Goal: Information Seeking & Learning: Learn about a topic

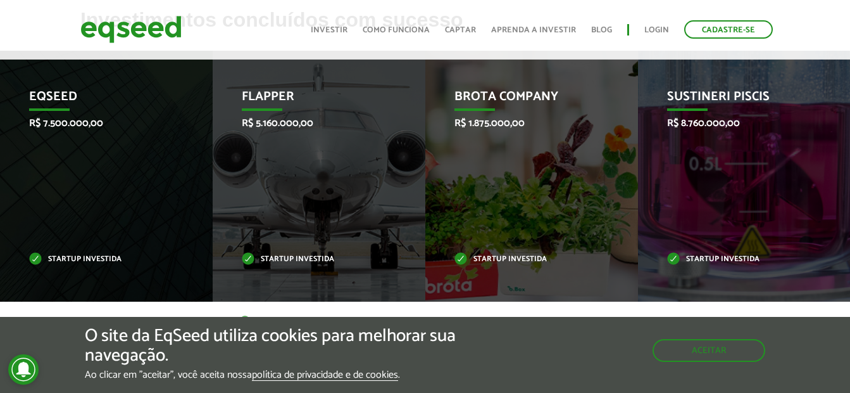
scroll to position [570, 0]
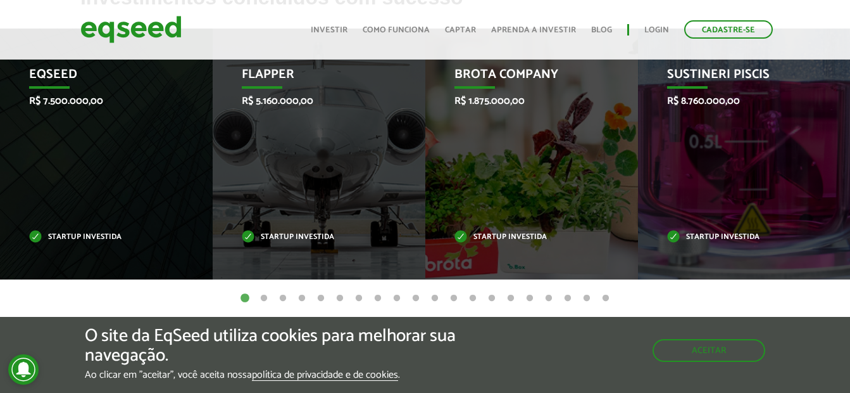
click at [262, 297] on button "2" at bounding box center [264, 298] width 13 height 13
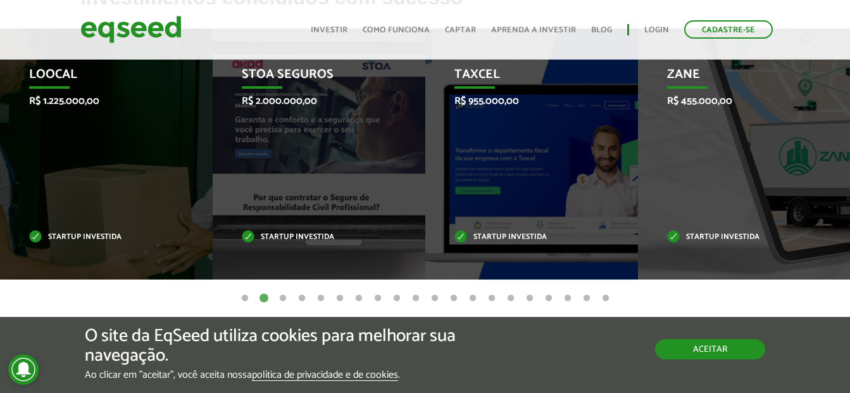
click at [714, 360] on div "O site da EqSeed utiliza cookies para melhorar sua navegação. Ao clicar em "ace…" at bounding box center [425, 353] width 680 height 54
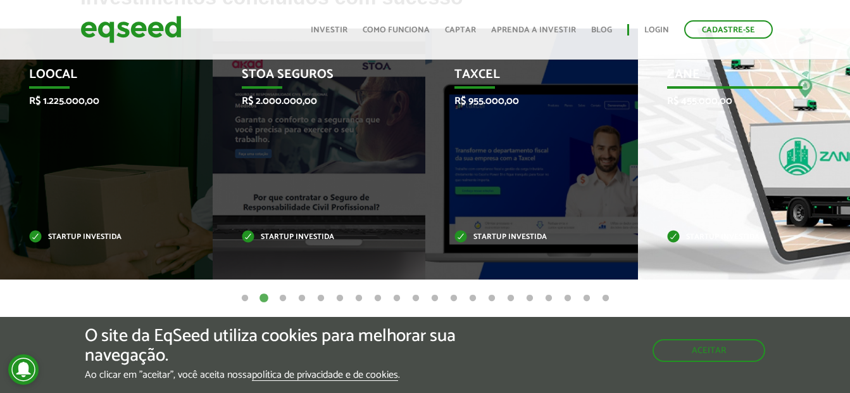
click at [736, 163] on div "Zane R$ 455.000,00 Startup investida" at bounding box center [735, 153] width 194 height 251
click at [689, 234] on p "Startup investida" at bounding box center [734, 237] width 135 height 7
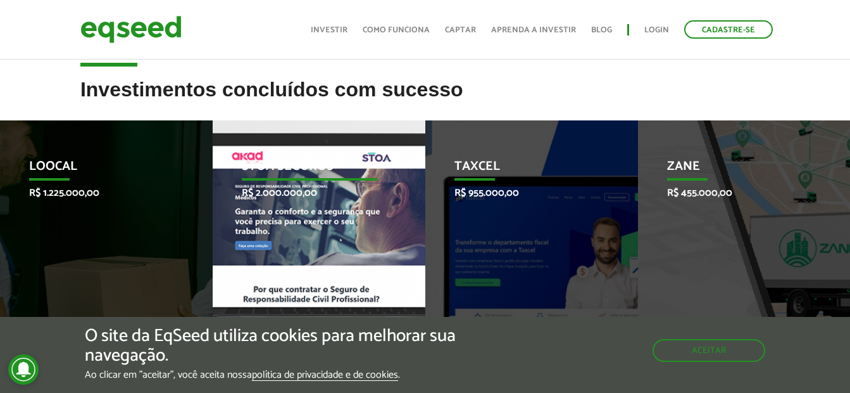
scroll to position [507, 0]
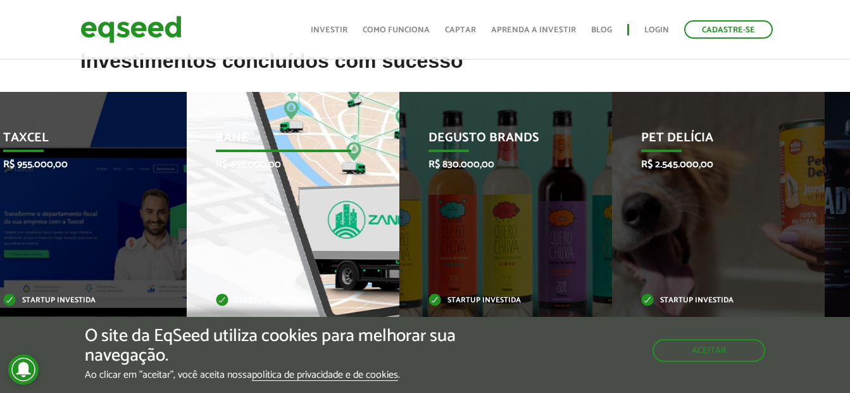
drag, startPoint x: 668, startPoint y: 175, endPoint x: 203, endPoint y: 177, distance: 464.7
click at [203, 177] on div "Zane R$ 455.000,00 Startup investida" at bounding box center [284, 217] width 194 height 251
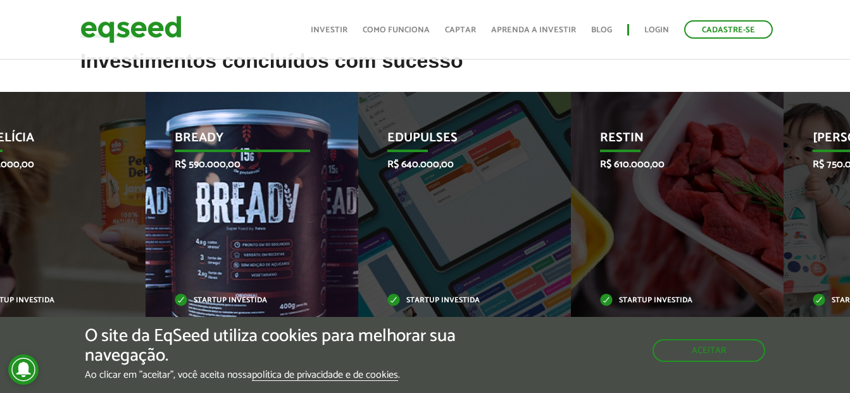
drag, startPoint x: 622, startPoint y: 251, endPoint x: 196, endPoint y: 249, distance: 425.5
click at [317, 249] on li "Bready R$ 590.000,00 Startup investida" at bounding box center [252, 217] width 213 height 251
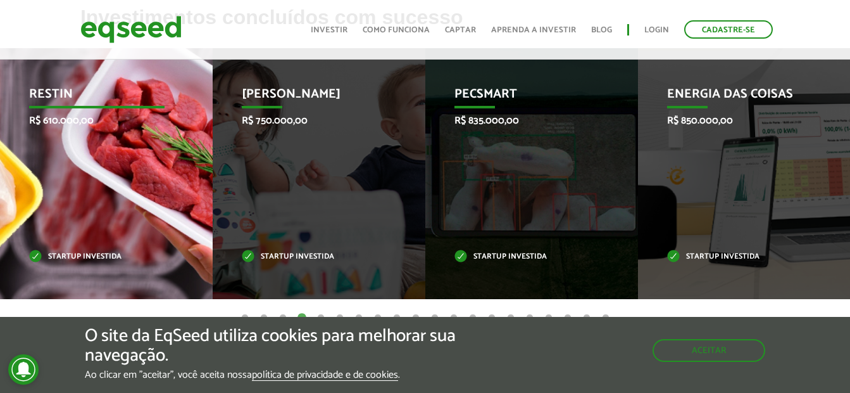
scroll to position [570, 0]
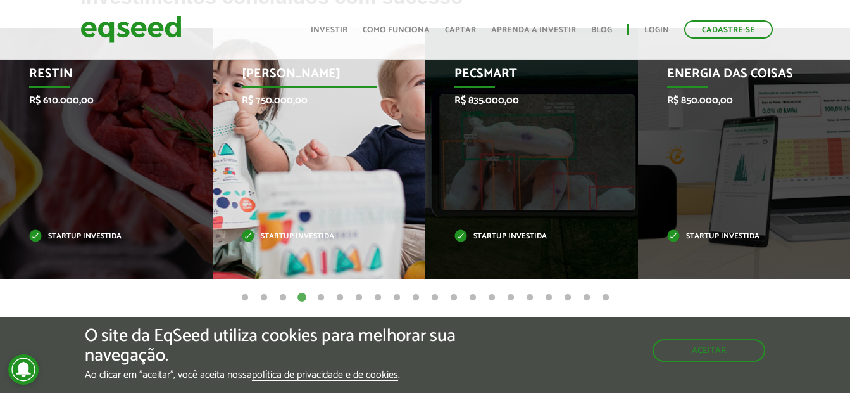
click at [313, 208] on div "Jornada Mima R$ 750.000,00 Startup investida" at bounding box center [310, 153] width 194 height 251
click at [293, 79] on p "[PERSON_NAME]" at bounding box center [309, 77] width 135 height 22
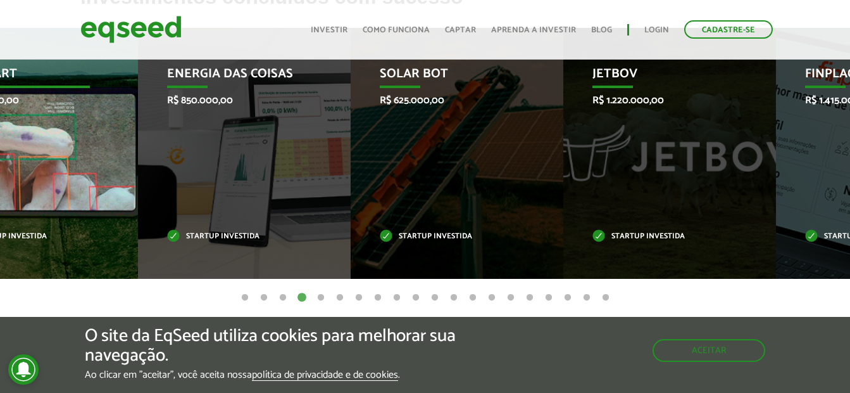
drag, startPoint x: 502, startPoint y: 176, endPoint x: 2, endPoint y: 191, distance: 500.4
click at [2, 191] on div "Pecsmart R$ 835.000,00 Startup investida" at bounding box center [22, 153] width 194 height 251
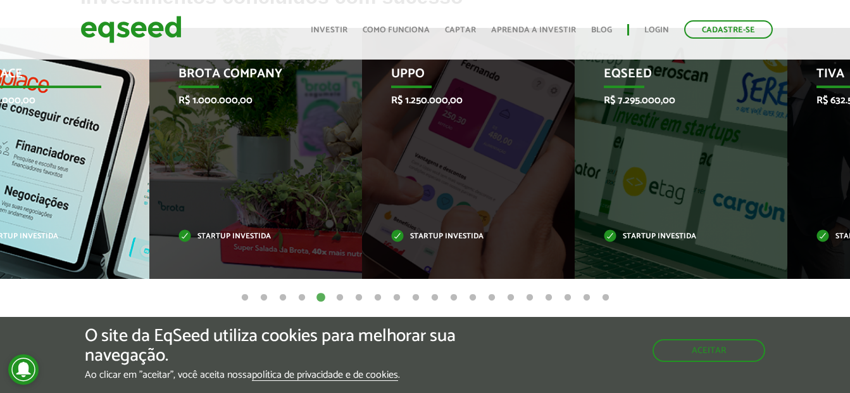
drag, startPoint x: 564, startPoint y: 169, endPoint x: 75, endPoint y: 216, distance: 491.0
click at [75, 216] on div "Finplace R$ 1.415.000,00 Startup investida" at bounding box center [34, 153] width 194 height 251
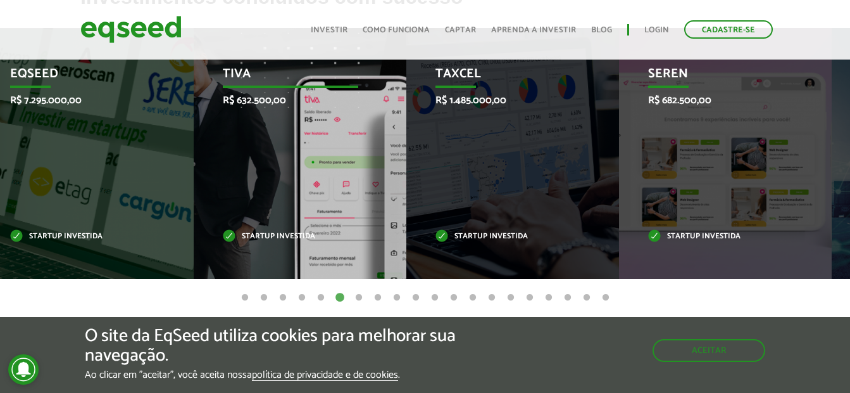
drag, startPoint x: 605, startPoint y: 172, endPoint x: 374, endPoint y: 177, distance: 231.8
click at [374, 177] on div "Tiva R$ 632.500,00 Startup investida" at bounding box center [291, 153] width 194 height 251
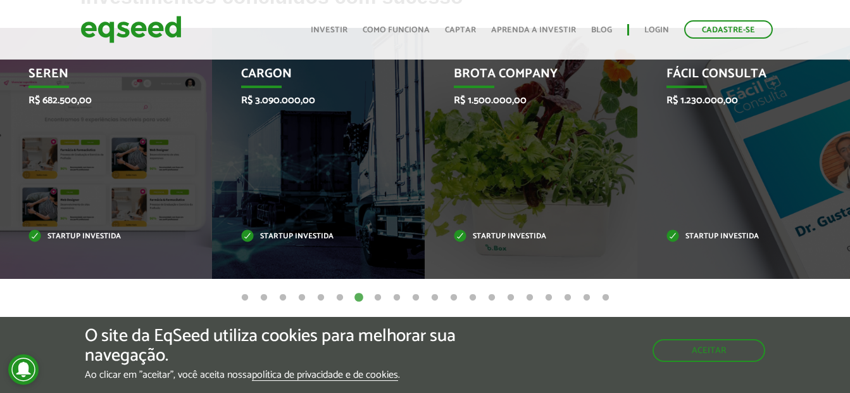
drag, startPoint x: 725, startPoint y: 127, endPoint x: -3, endPoint y: 132, distance: 727.5
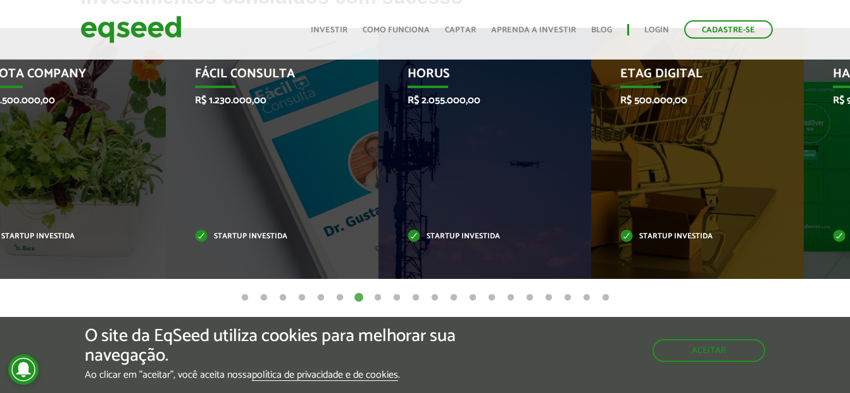
click at [155, 138] on li "Brota Company R$ 1.500.000,00 Startup investida" at bounding box center [59, 153] width 213 height 251
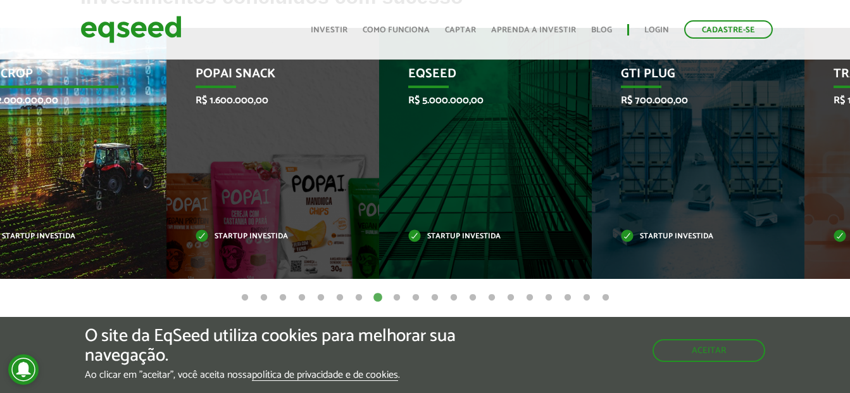
drag, startPoint x: 715, startPoint y: 148, endPoint x: 31, endPoint y: 152, distance: 684.4
click at [31, 152] on div "SciCrop R$ 2.000.000,00 Startup investida" at bounding box center [51, 153] width 194 height 251
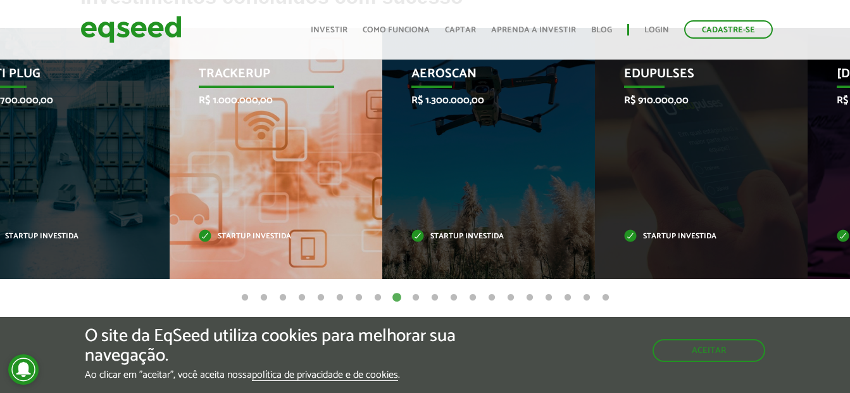
drag, startPoint x: 662, startPoint y: 176, endPoint x: 193, endPoint y: 184, distance: 468.6
click at [193, 184] on div "TrackerUp R$ 1.000.000,00 Startup investida" at bounding box center [267, 153] width 194 height 251
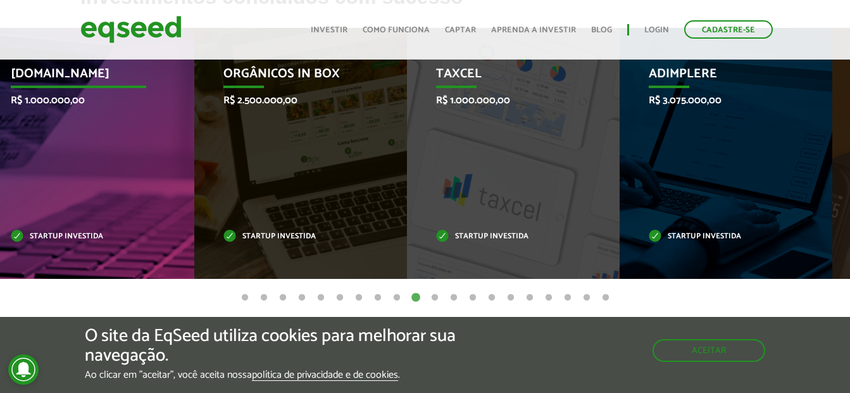
drag, startPoint x: 555, startPoint y: 160, endPoint x: 44, endPoint y: 178, distance: 510.6
click at [104, 178] on div "Marlim.co R$ 1.000.000,00 Startup investida" at bounding box center [79, 153] width 194 height 251
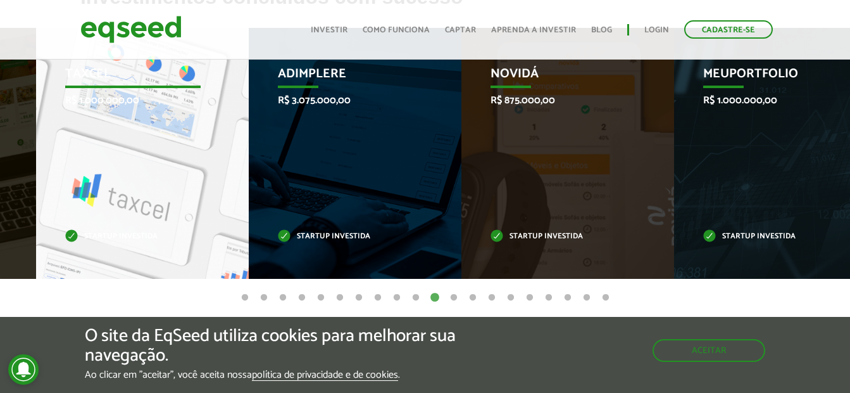
drag, startPoint x: 184, startPoint y: 175, endPoint x: 93, endPoint y: 180, distance: 90.7
click at [125, 180] on div "Taxcel R$ 1.000.000,00 Startup investida" at bounding box center [133, 153] width 194 height 251
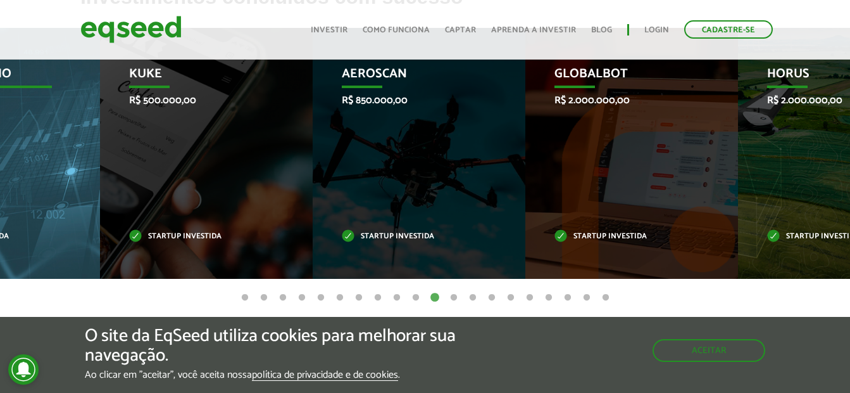
drag, startPoint x: 628, startPoint y: 156, endPoint x: 2, endPoint y: 170, distance: 626.3
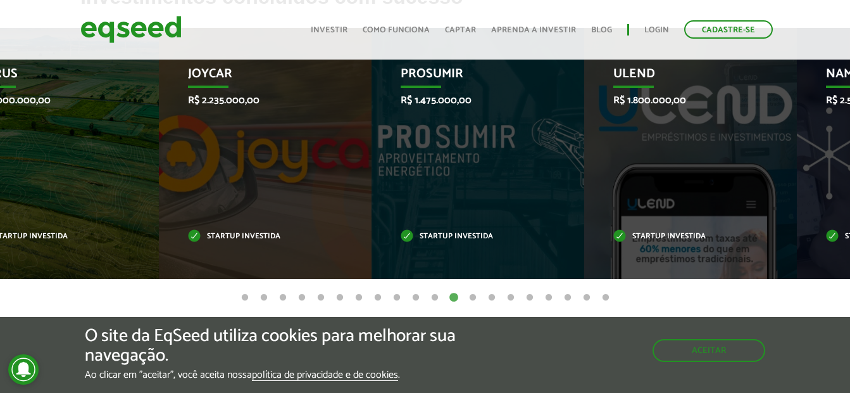
drag, startPoint x: 700, startPoint y: 151, endPoint x: -3, endPoint y: 149, distance: 702.8
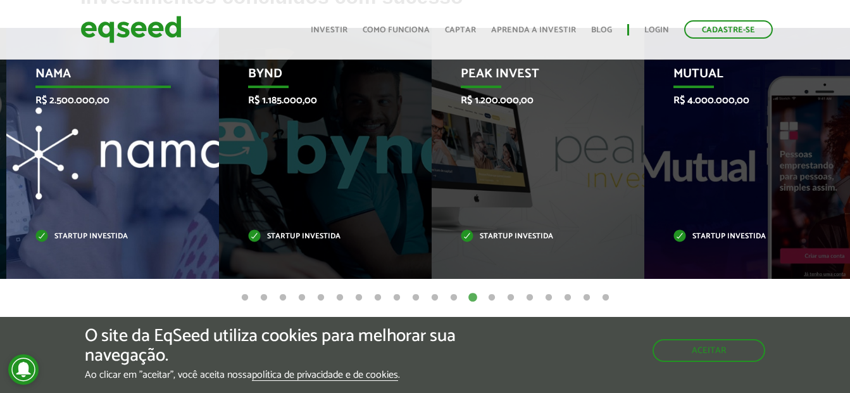
drag, startPoint x: 781, startPoint y: 146, endPoint x: 149, endPoint y: 188, distance: 633.3
click at [149, 188] on div "Nama R$ 2.500.000,00 Startup investida" at bounding box center [103, 153] width 194 height 251
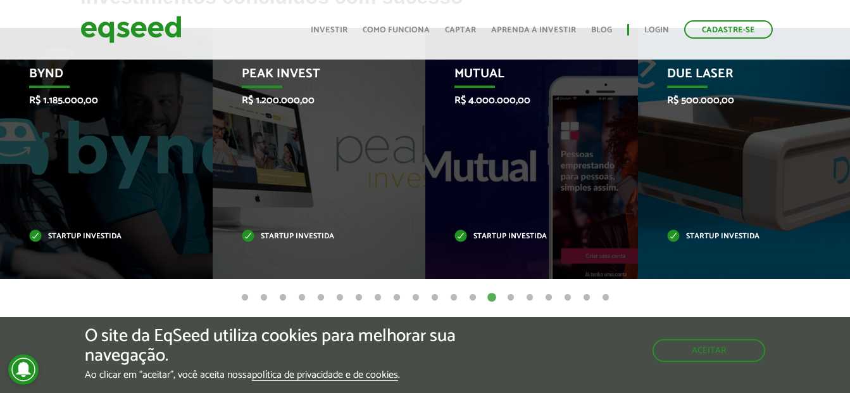
drag, startPoint x: 801, startPoint y: 157, endPoint x: 206, endPoint y: 186, distance: 595.9
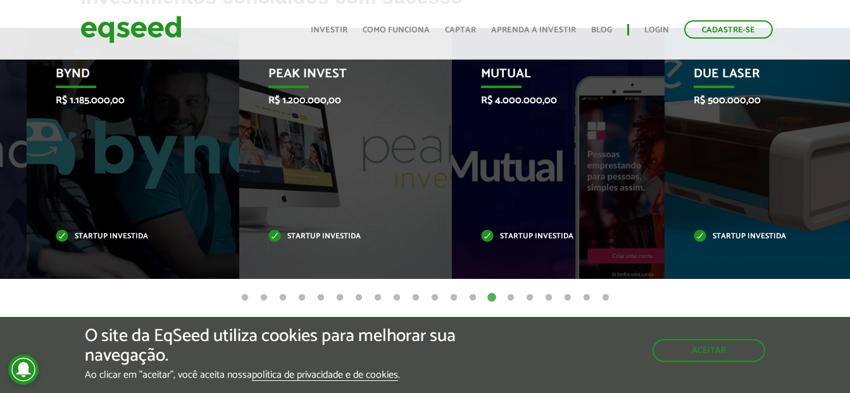
drag, startPoint x: 187, startPoint y: 191, endPoint x: 859, endPoint y: 175, distance: 672.0
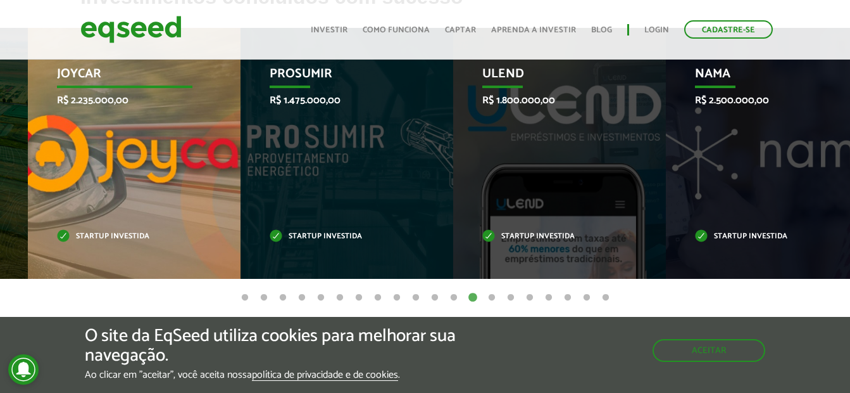
drag, startPoint x: 96, startPoint y: 186, endPoint x: 827, endPoint y: 186, distance: 731.3
click at [222, 186] on div "Joycar R$ 2.235.000,00 Startup investida" at bounding box center [125, 153] width 194 height 251
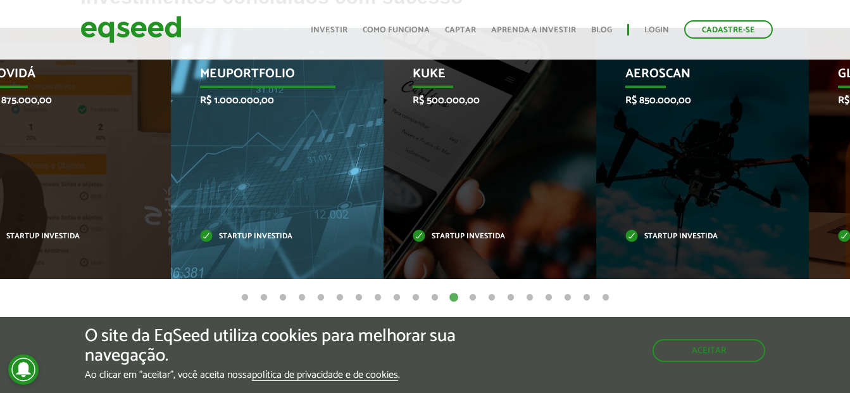
drag, startPoint x: 531, startPoint y: 183, endPoint x: 684, endPoint y: 186, distance: 153.2
click at [577, 183] on div "Kuke R$ 500.000,00 Startup investida" at bounding box center [481, 153] width 194 height 251
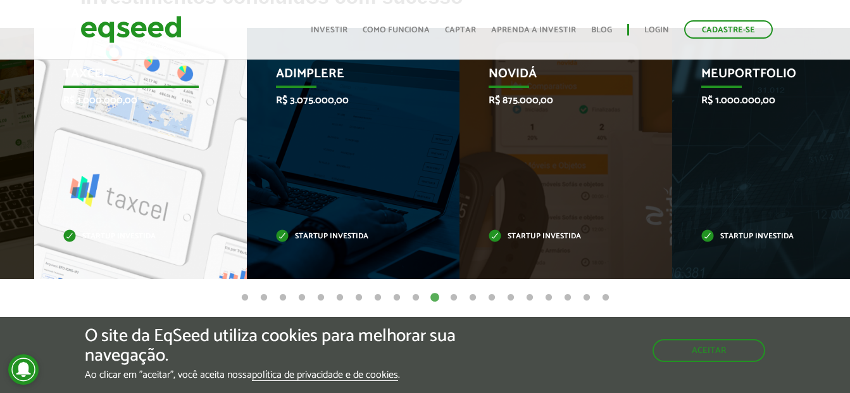
drag, startPoint x: 135, startPoint y: 173, endPoint x: 800, endPoint y: 173, distance: 664.8
click at [228, 173] on div "Taxcel R$ 1.000.000,00 Startup investida" at bounding box center [131, 153] width 194 height 251
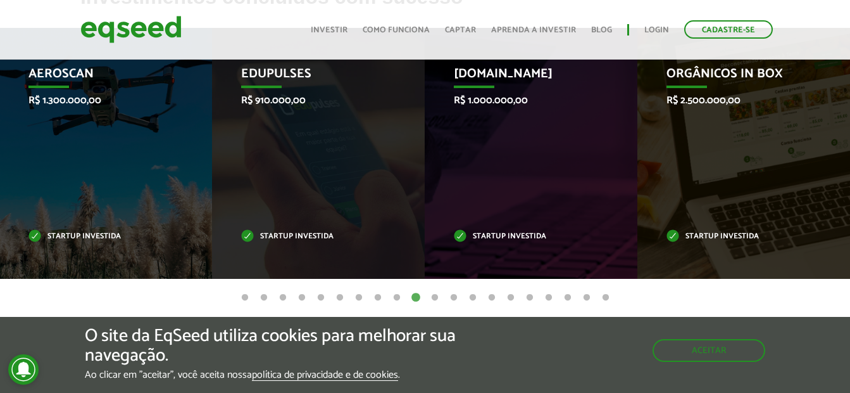
drag, startPoint x: 237, startPoint y: 169, endPoint x: 859, endPoint y: 169, distance: 621.7
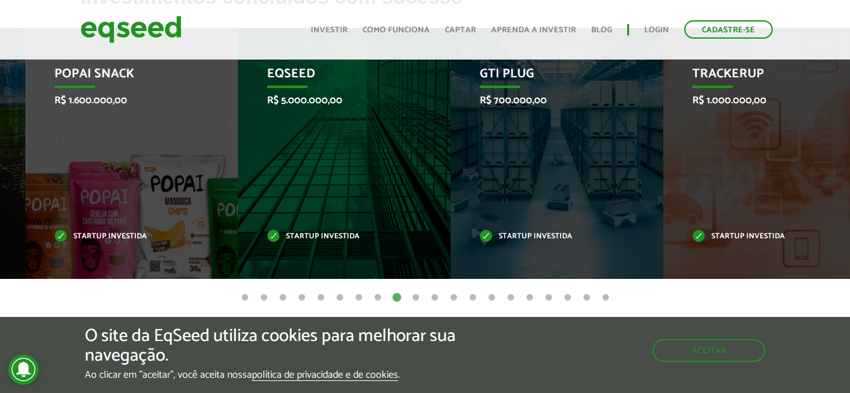
drag, startPoint x: 258, startPoint y: 193, endPoint x: 862, endPoint y: 188, distance: 604.0
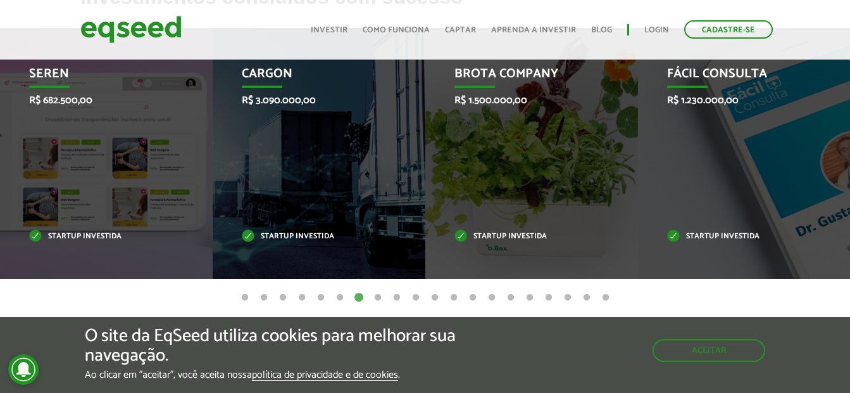
drag, startPoint x: 710, startPoint y: 197, endPoint x: 862, endPoint y: 197, distance: 151.3
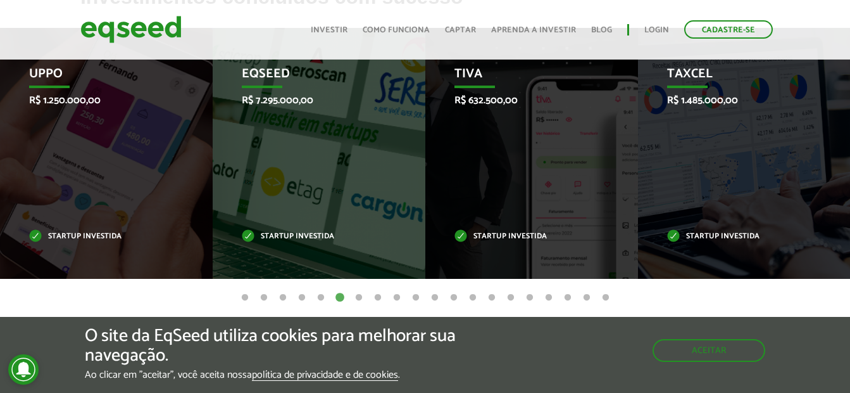
drag, startPoint x: 271, startPoint y: 195, endPoint x: 862, endPoint y: 195, distance: 590.7
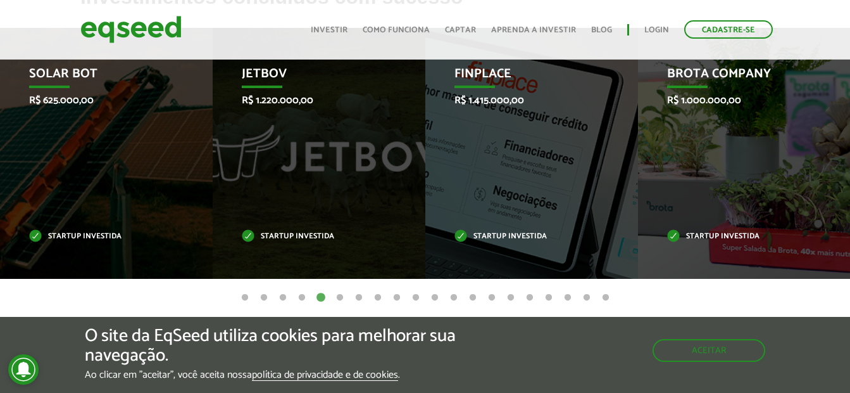
drag, startPoint x: 596, startPoint y: 196, endPoint x: 862, endPoint y: 195, distance: 265.3
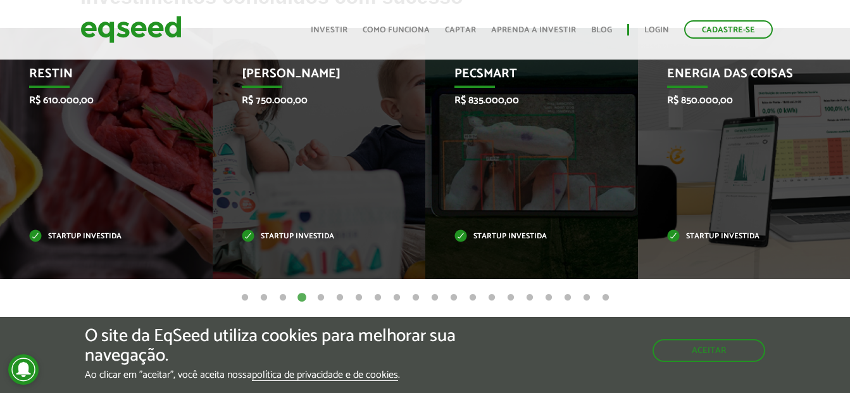
drag, startPoint x: 203, startPoint y: 196, endPoint x: 862, endPoint y: 189, distance: 659.1
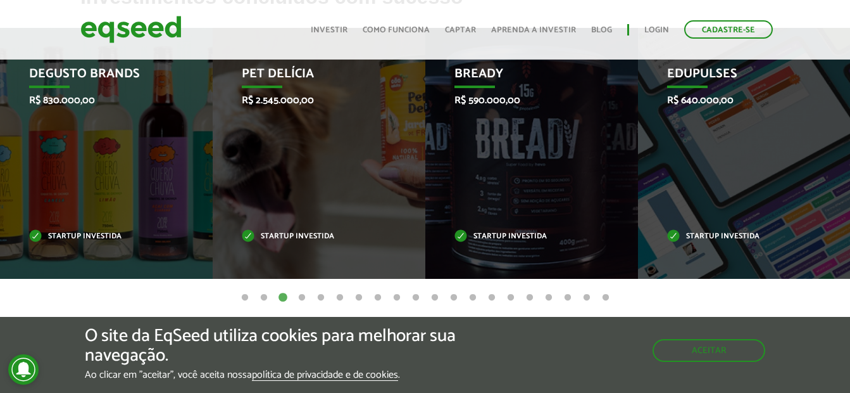
drag, startPoint x: 237, startPoint y: 189, endPoint x: 862, endPoint y: 170, distance: 625.2
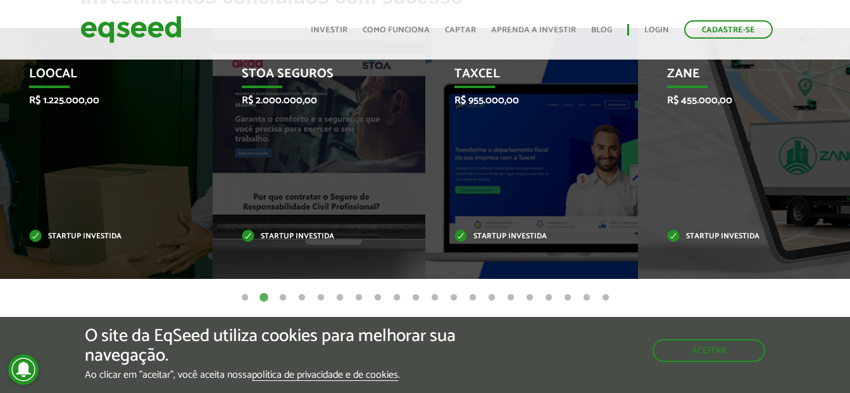
drag, startPoint x: 70, startPoint y: 179, endPoint x: 862, endPoint y: 176, distance: 791.4
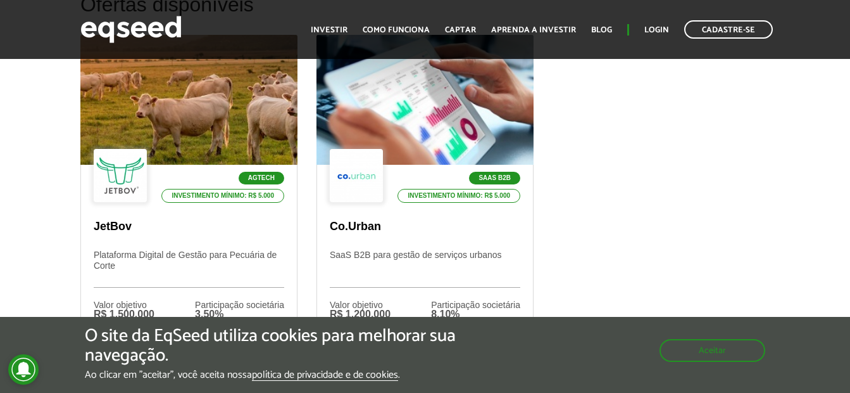
scroll to position [570, 0]
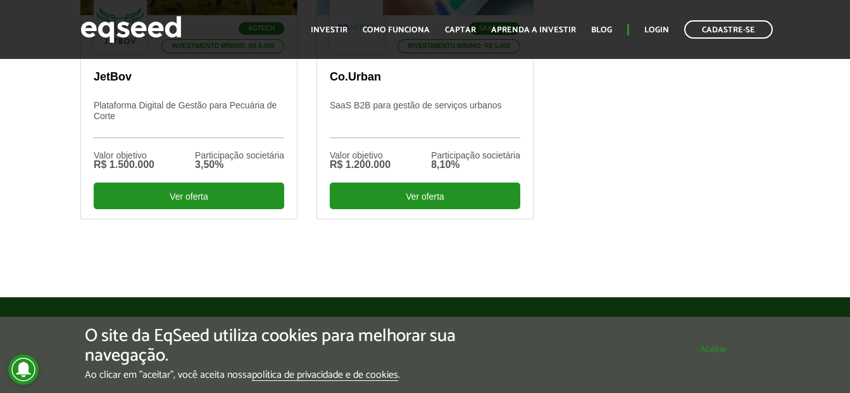
click at [711, 361] on div "O site da EqSeed utiliza cookies para melhorar sua navegação. Ao clicar em "ace…" at bounding box center [425, 353] width 680 height 54
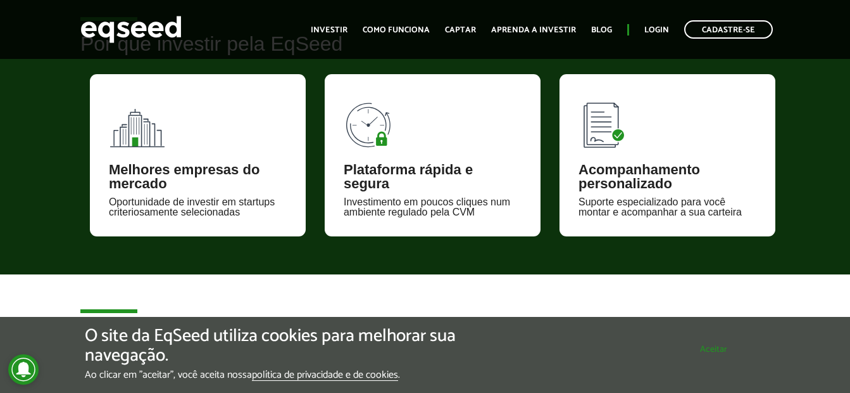
scroll to position [886, 0]
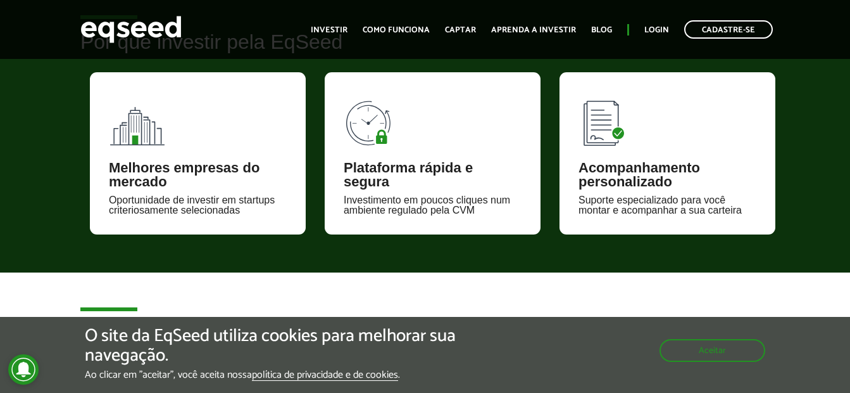
click at [438, 28] on ul "Início Investir Como funciona Captar Aprenda a investir Blog Login Cadastre-se" at bounding box center [542, 29] width 475 height 18
click at [476, 34] on link "Captar" at bounding box center [460, 30] width 31 height 8
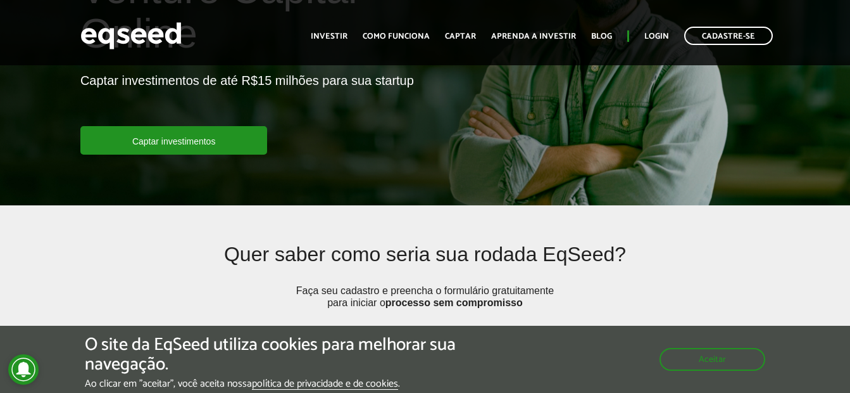
scroll to position [380, 0]
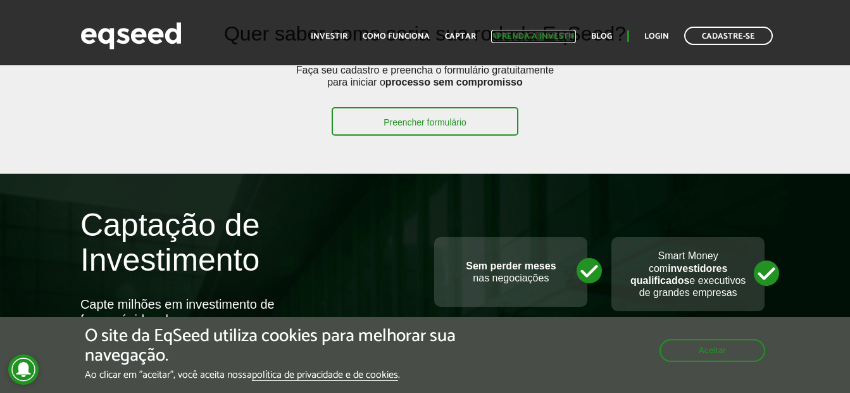
click at [524, 32] on link "Aprenda a investir" at bounding box center [533, 36] width 85 height 8
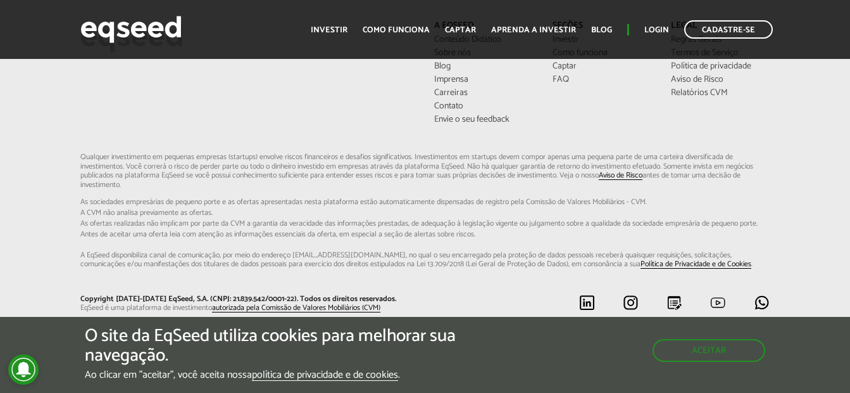
scroll to position [1899, 0]
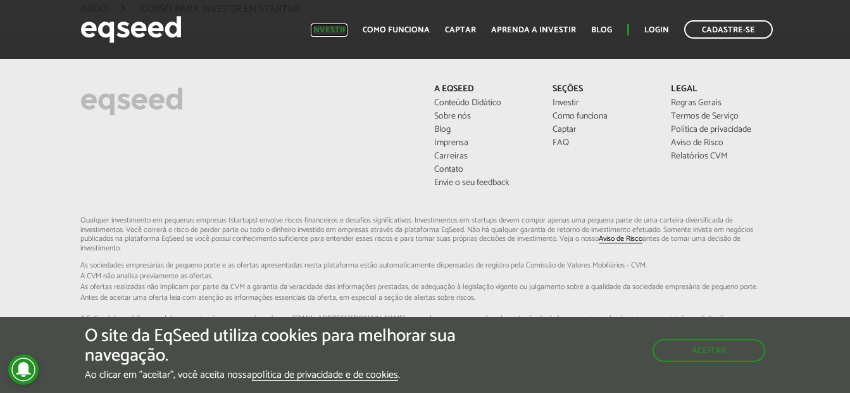
click at [336, 27] on link "Investir" at bounding box center [329, 30] width 37 height 8
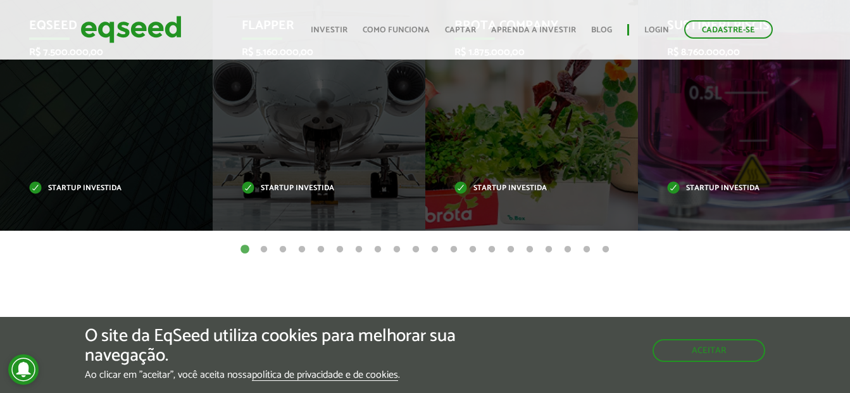
scroll to position [570, 0]
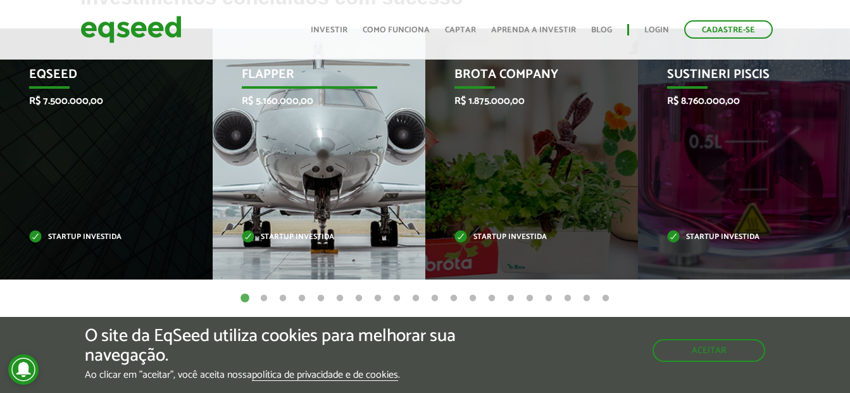
click at [270, 76] on p "Flapper" at bounding box center [309, 78] width 135 height 22
